Goal: Purchase product/service

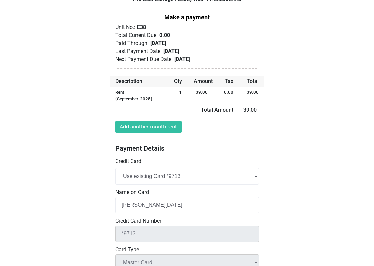
scroll to position [51, 0]
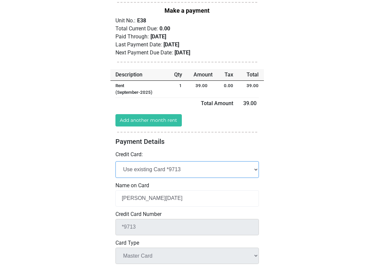
select select "add_new"
select select
checkbox input "false"
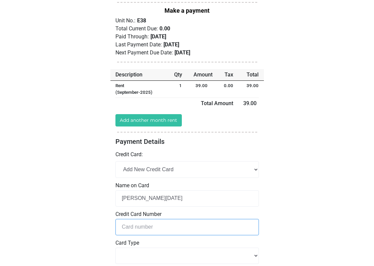
click at [146, 224] on input "tel" at bounding box center [186, 227] width 143 height 16
type input "5"
select select
type input "52"
select select
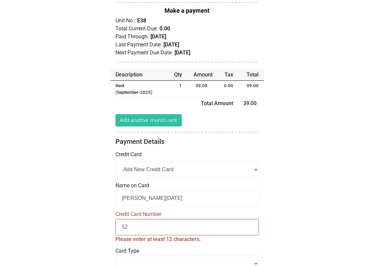
type input "525"
select select
type input "5253"
select select
type input "52536"
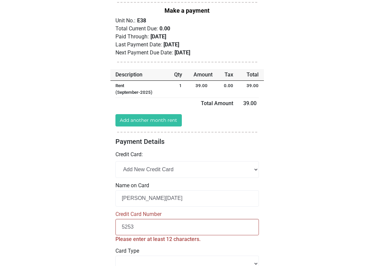
select select
type input "525363"
select select
type input "5253636"
select select
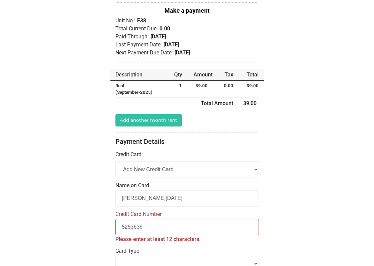
type input "52536366"
select select
type input "525363669"
select select
type input "5253636692"
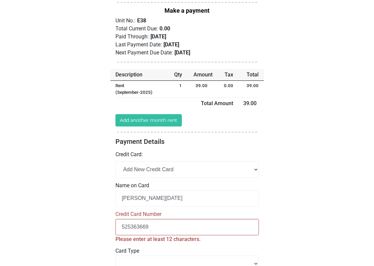
select select
type input "52536366920"
select select
type input "525363669202"
select select
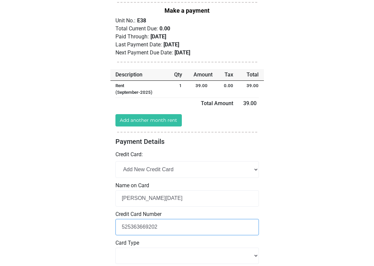
type input "5253636692027"
select select
type input "52536366920271"
select select
type input "5253636692027"
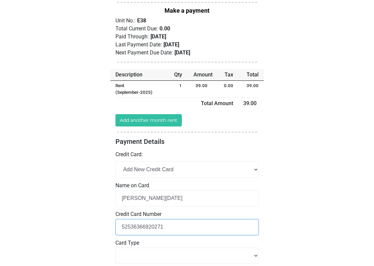
select select
type input "52536366920272"
select select
type input "525363669202721"
select select
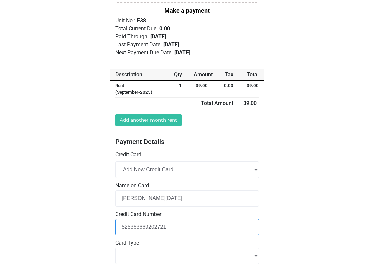
type input "[CREDIT_CARD_NUMBER]"
select select
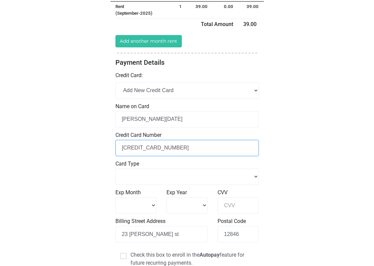
scroll to position [184, 0]
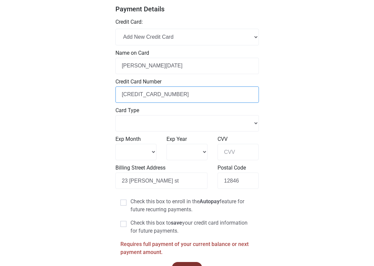
type input "[CREDIT_CARD_NUMBER]"
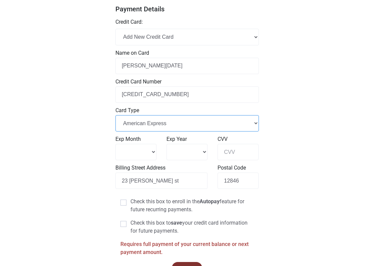
select select "Master Card"
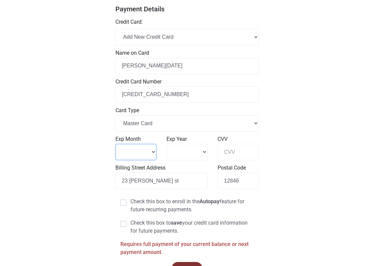
select select "8"
select select "2030"
click at [233, 151] on input "CVV" at bounding box center [237, 152] width 41 height 16
type input "974"
click at [169, 225] on label "Check this box to save your credit card information for future payments." at bounding box center [186, 227] width 133 height 16
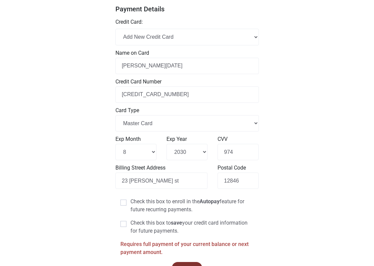
click at [135, 223] on input "Check this box to save your credit card information for future payments." at bounding box center [132, 221] width 4 height 4
checkbox input "true"
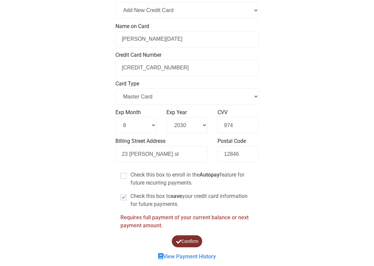
scroll to position [212, 0]
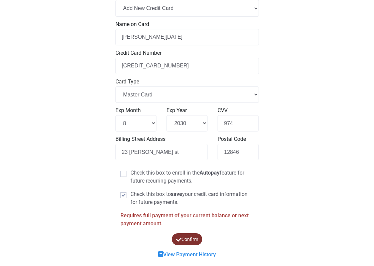
click at [180, 242] on button "Confirm" at bounding box center [186, 239] width 31 height 13
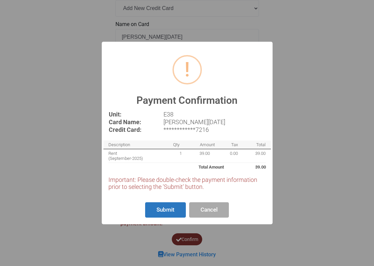
click at [174, 211] on button "Submit" at bounding box center [165, 210] width 41 height 16
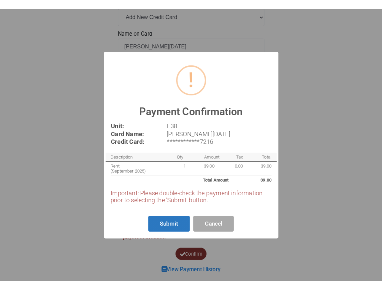
scroll to position [0, 0]
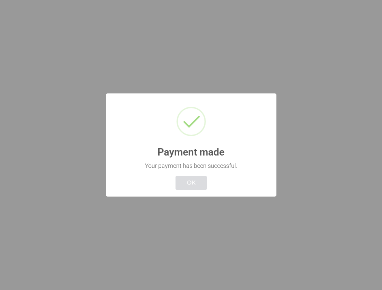
click at [188, 187] on button "OK" at bounding box center [191, 183] width 31 height 14
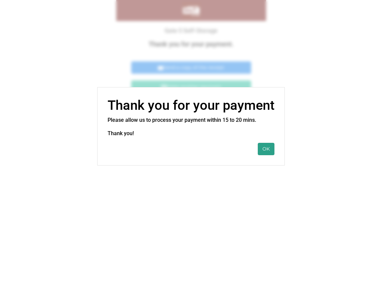
click at [267, 149] on button "OK" at bounding box center [266, 149] width 17 height 12
